Goal: Information Seeking & Learning: Learn about a topic

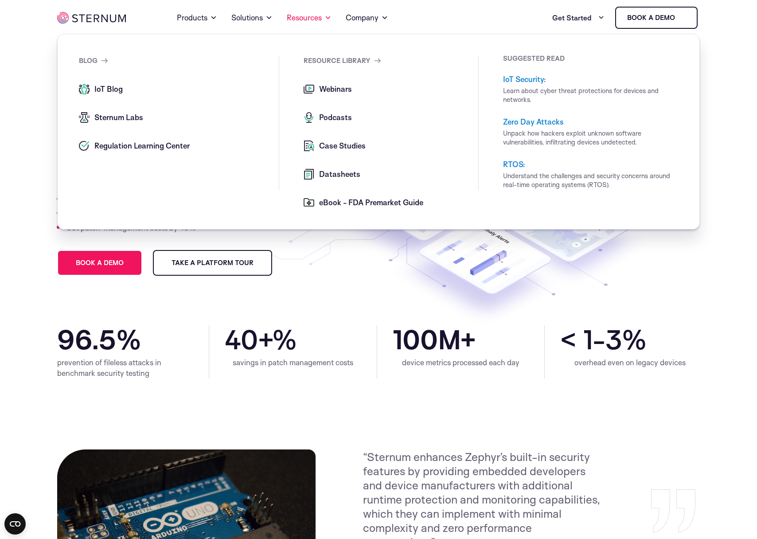
click at [337, 146] on span "Case Studies" at bounding box center [341, 145] width 49 height 11
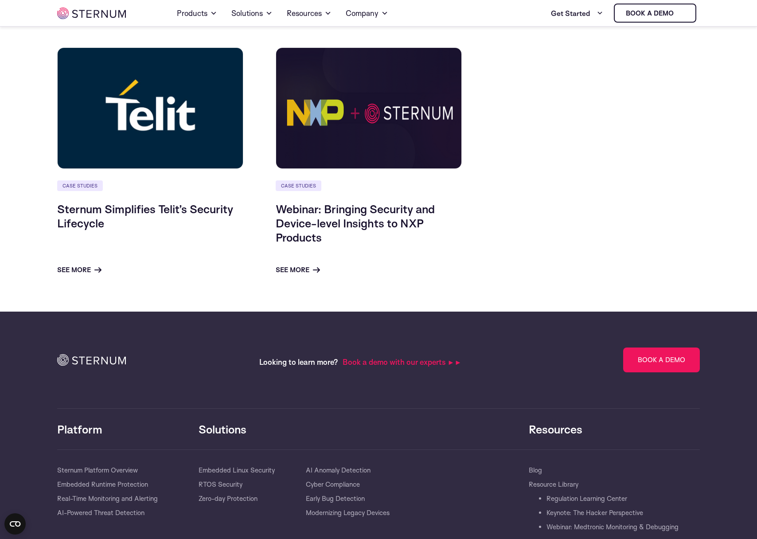
scroll to position [680, 0]
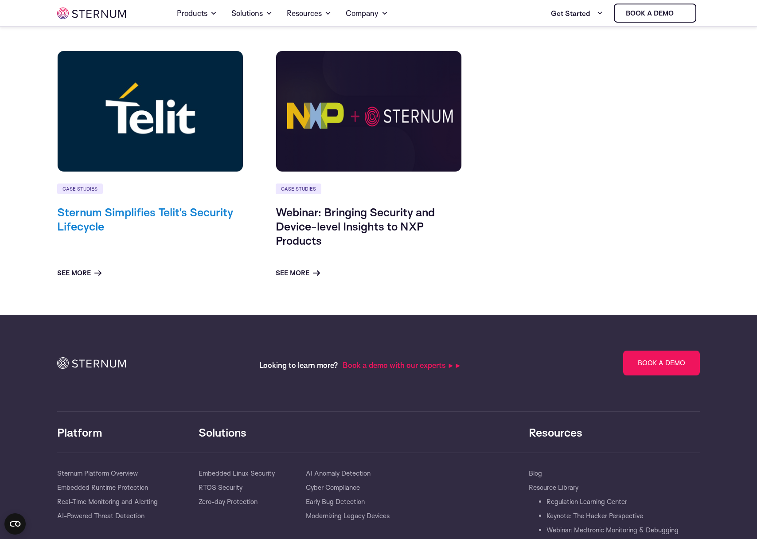
click at [195, 218] on link "Sternum Simplifies Telit’s Security Lifecycle" at bounding box center [145, 219] width 176 height 28
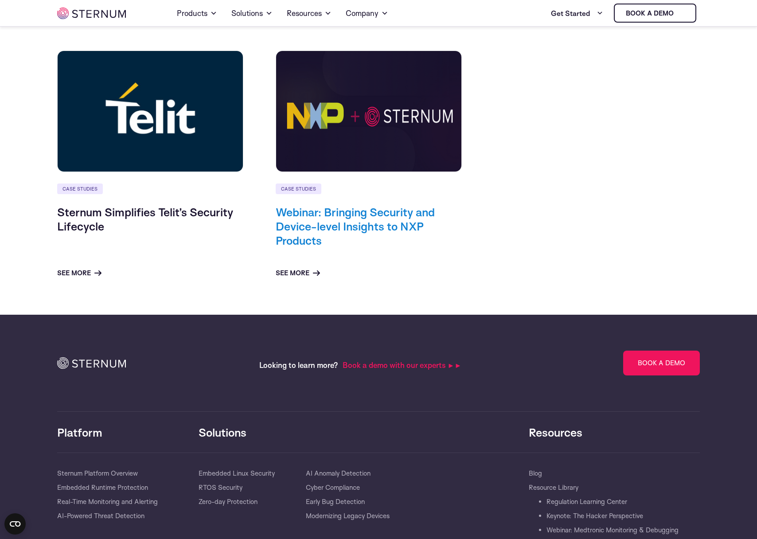
click at [350, 226] on link "Webinar: Bringing Security and Device-level Insights to NXP Products" at bounding box center [355, 226] width 159 height 43
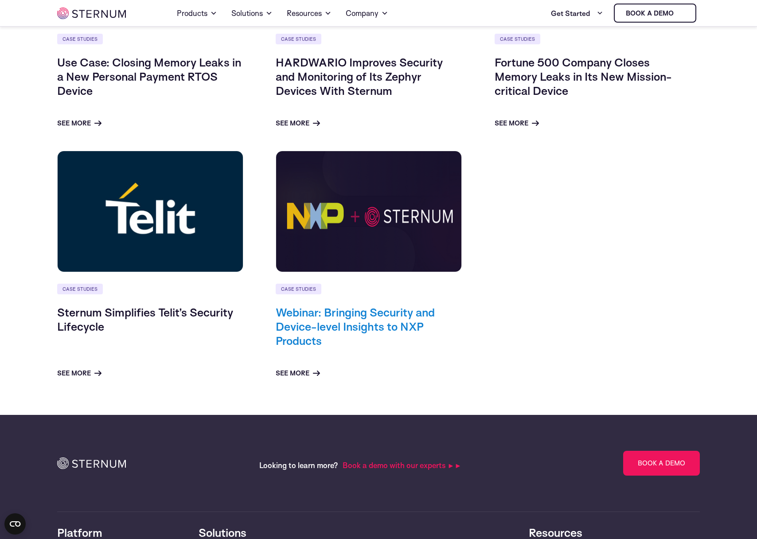
scroll to position [499, 0]
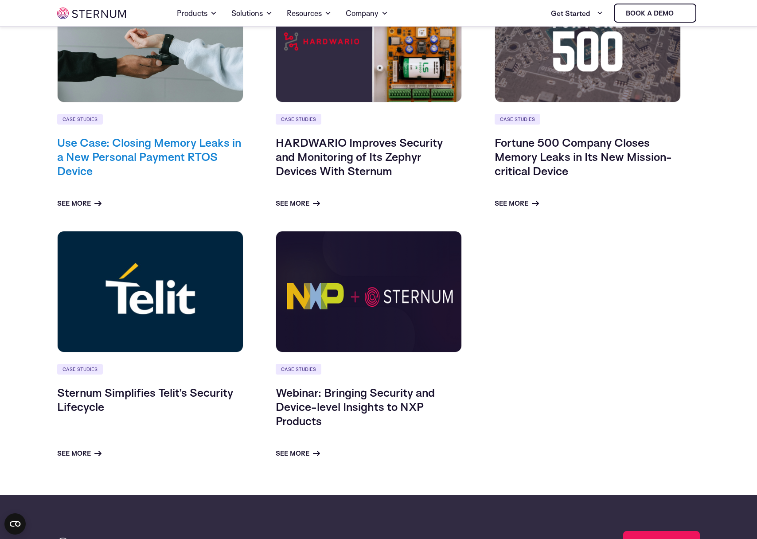
click at [164, 163] on link "Use Case: Closing Memory Leaks in a New Personal Payment RTOS Device" at bounding box center [149, 156] width 184 height 43
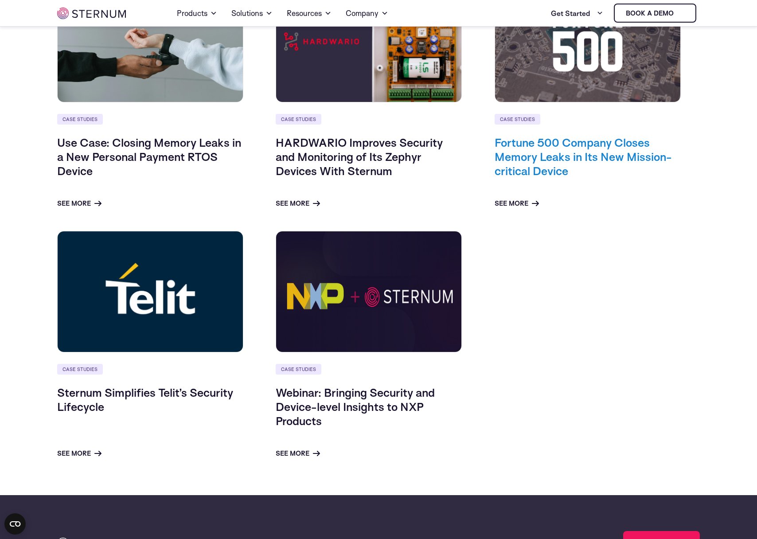
click at [499, 154] on link "Fortune 500 Company Closes Memory Leaks in Its New Mission-critical Device" at bounding box center [582, 156] width 177 height 43
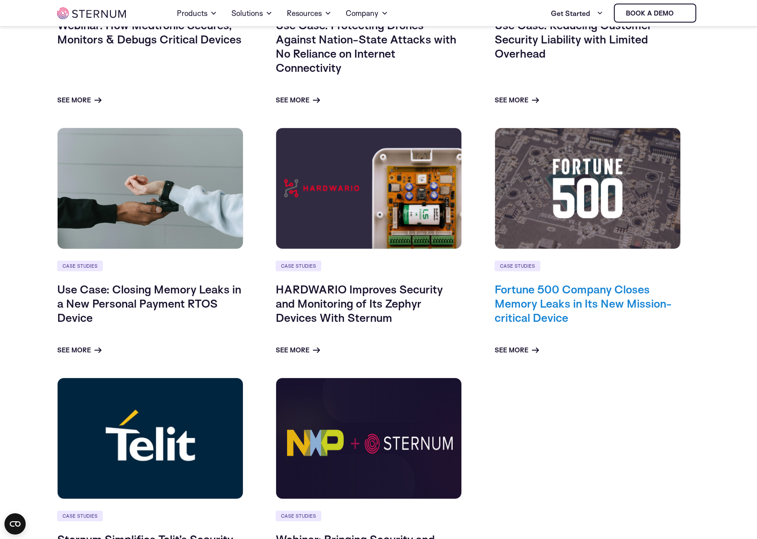
scroll to position [267, 0]
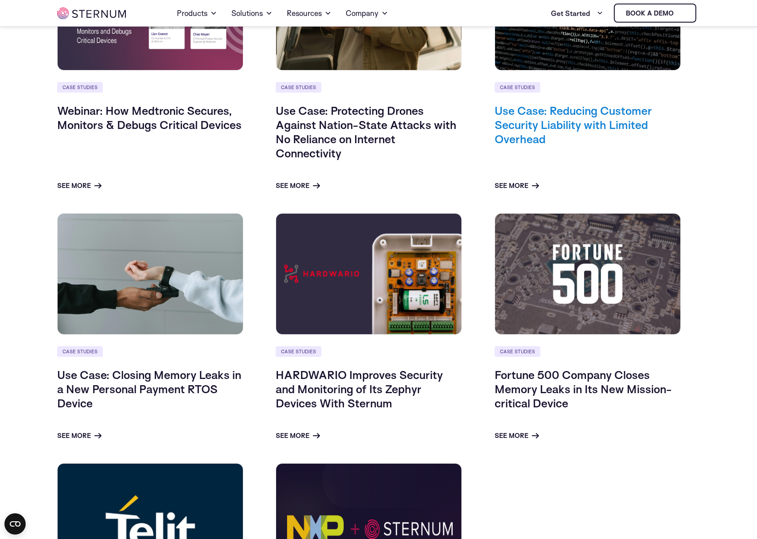
click at [523, 128] on link "Use Case: Reducing Customer Security Liability with Limited Overhead" at bounding box center [572, 124] width 157 height 43
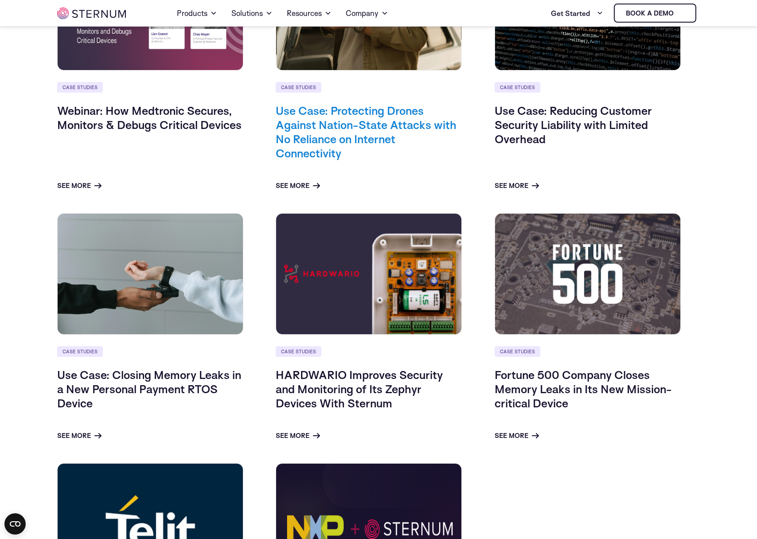
click at [336, 131] on link "Use Case: Protecting Drones Against Nation-State Attacks with No Reliance on In…" at bounding box center [366, 131] width 181 height 57
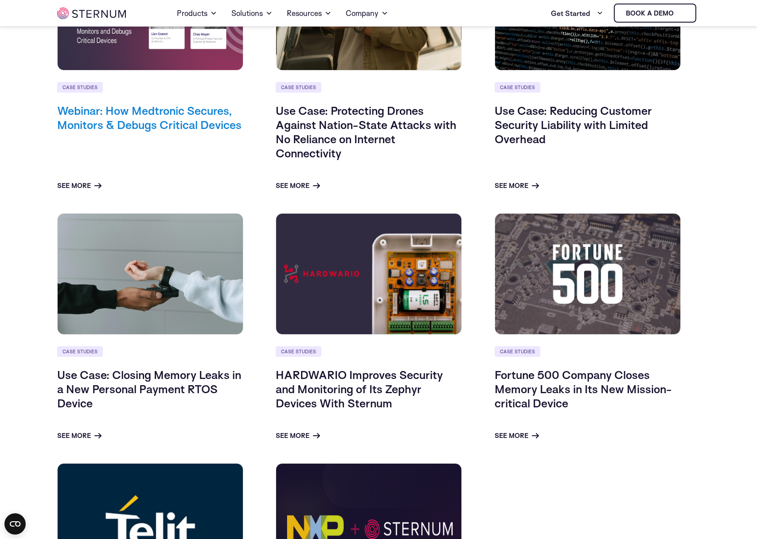
click at [179, 128] on link "Webinar: How Medtronic Secures, Monitors & Debugs Critical Devices" at bounding box center [149, 117] width 184 height 28
